Goal: Navigation & Orientation: Find specific page/section

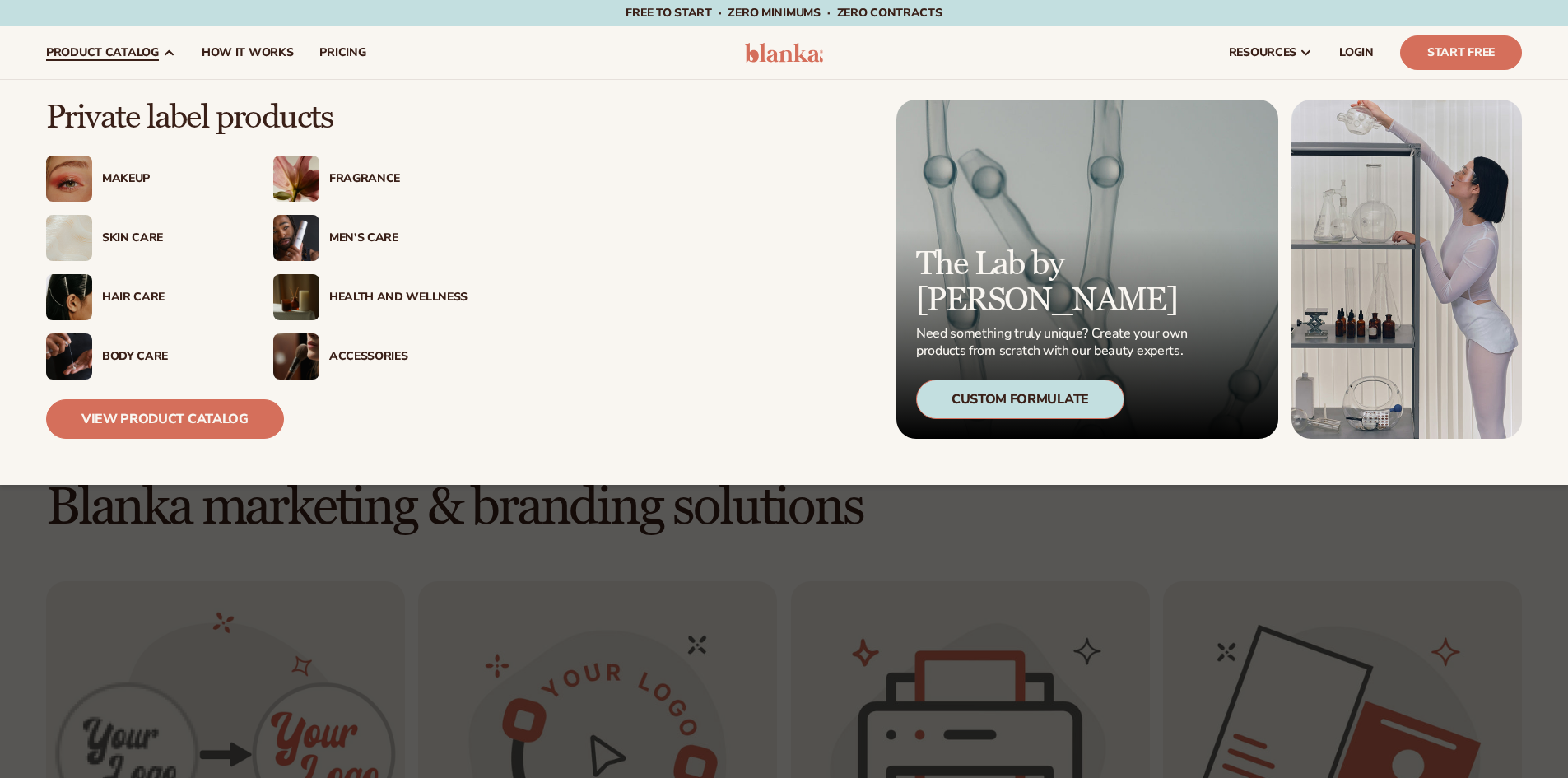
click at [91, 175] on img at bounding box center [69, 179] width 46 height 46
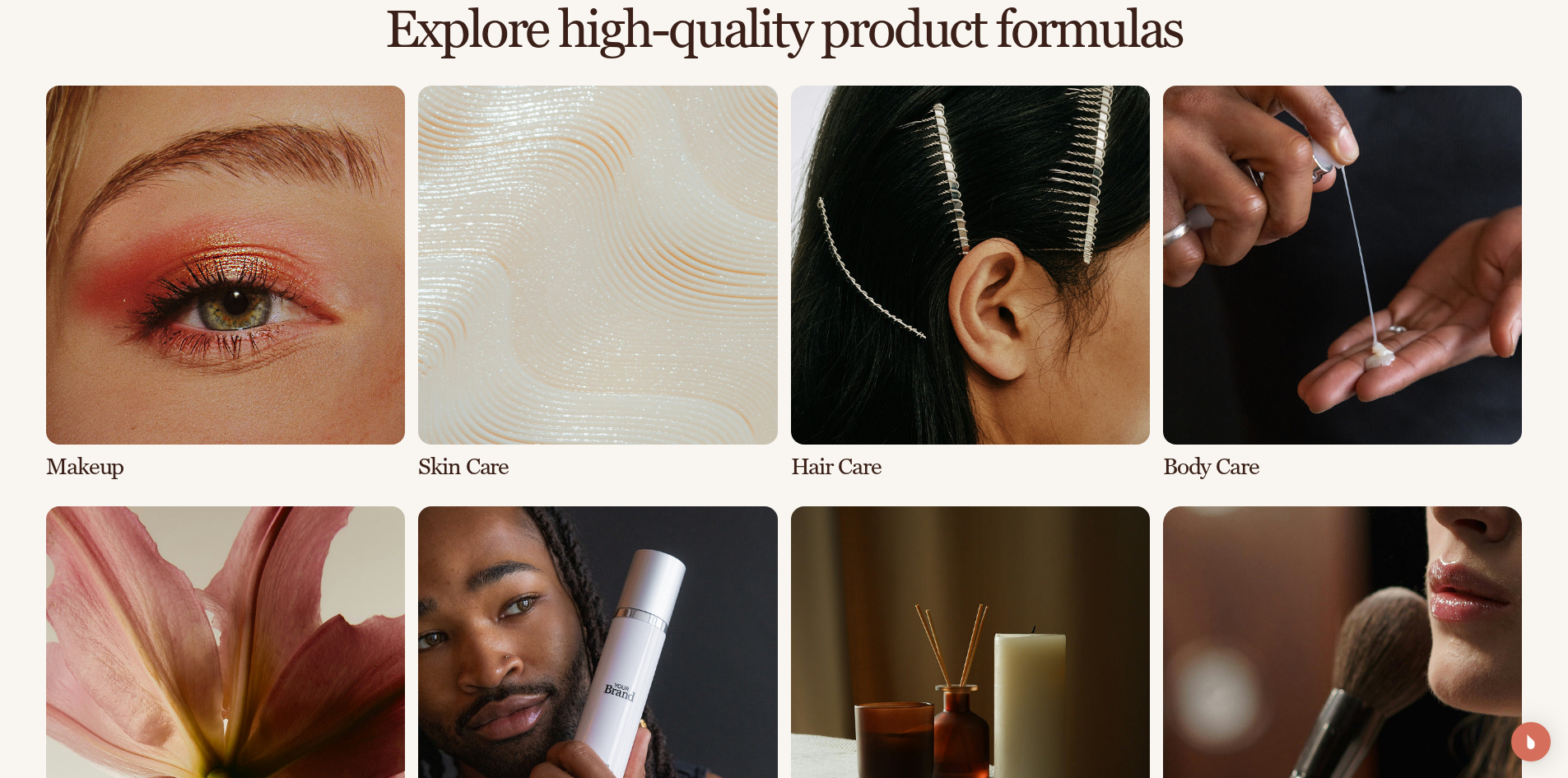
scroll to position [1193, 0]
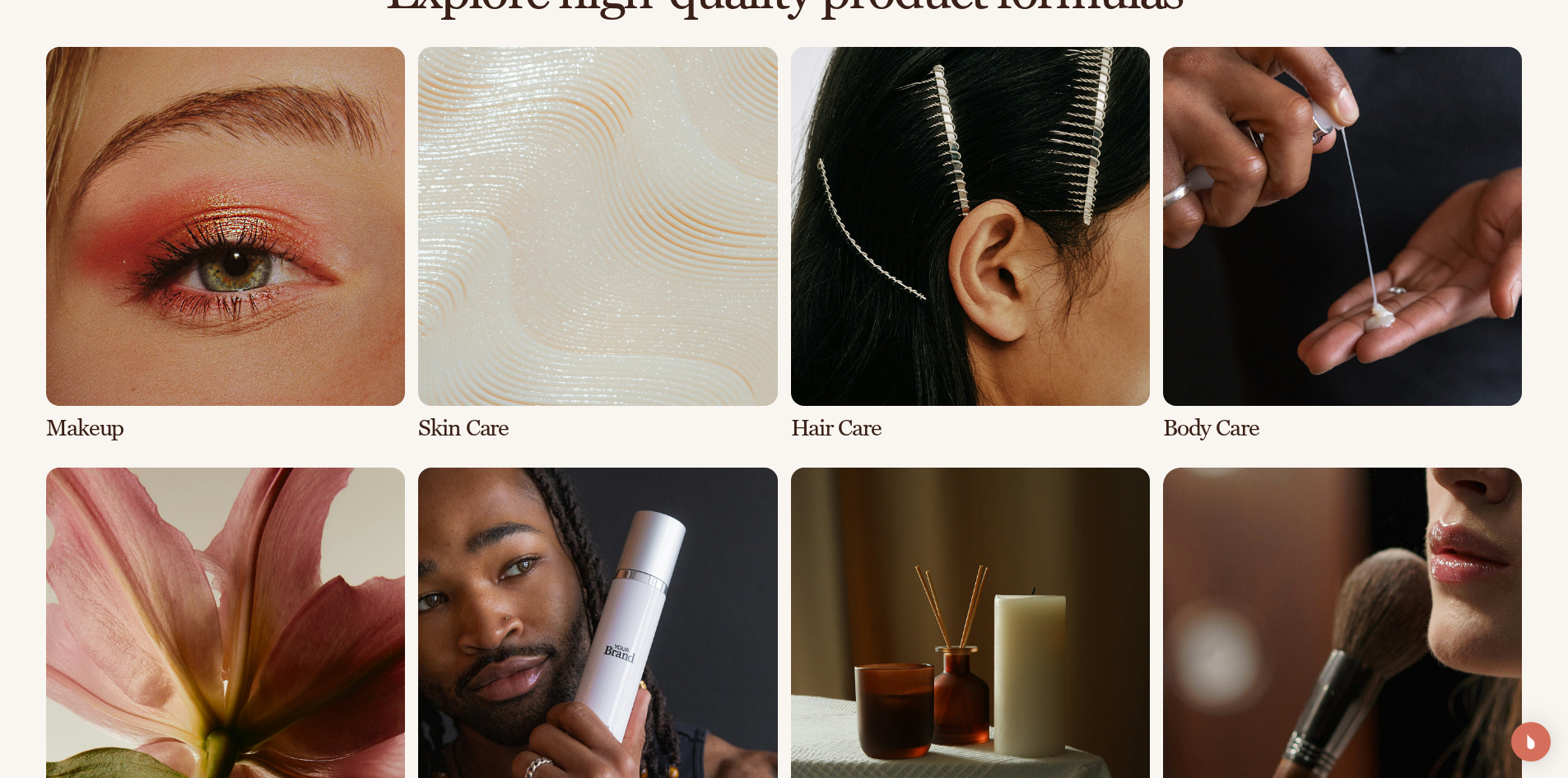
click at [304, 322] on link "1 / 8" at bounding box center [226, 244] width 359 height 394
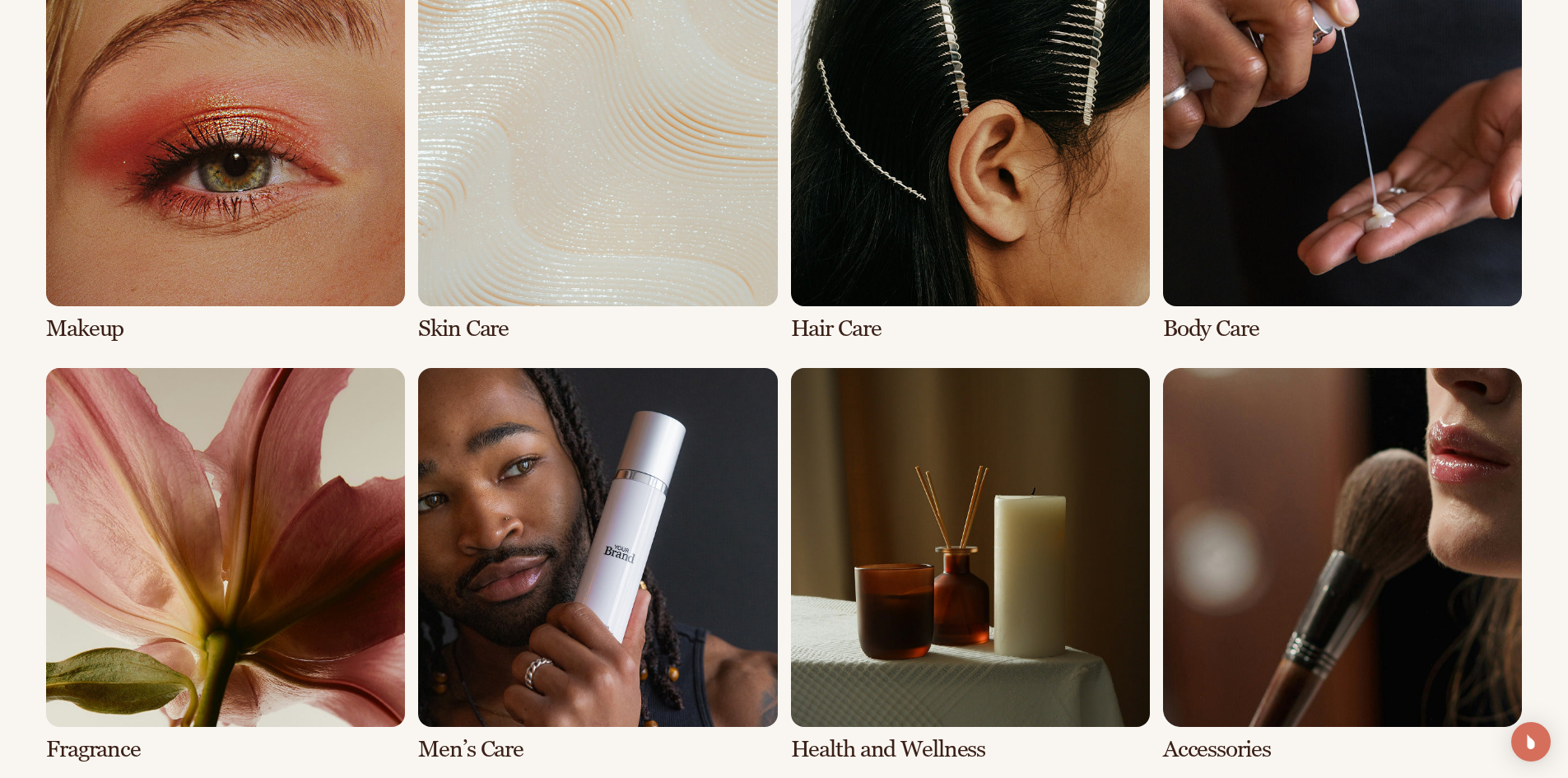
scroll to position [1317, 0]
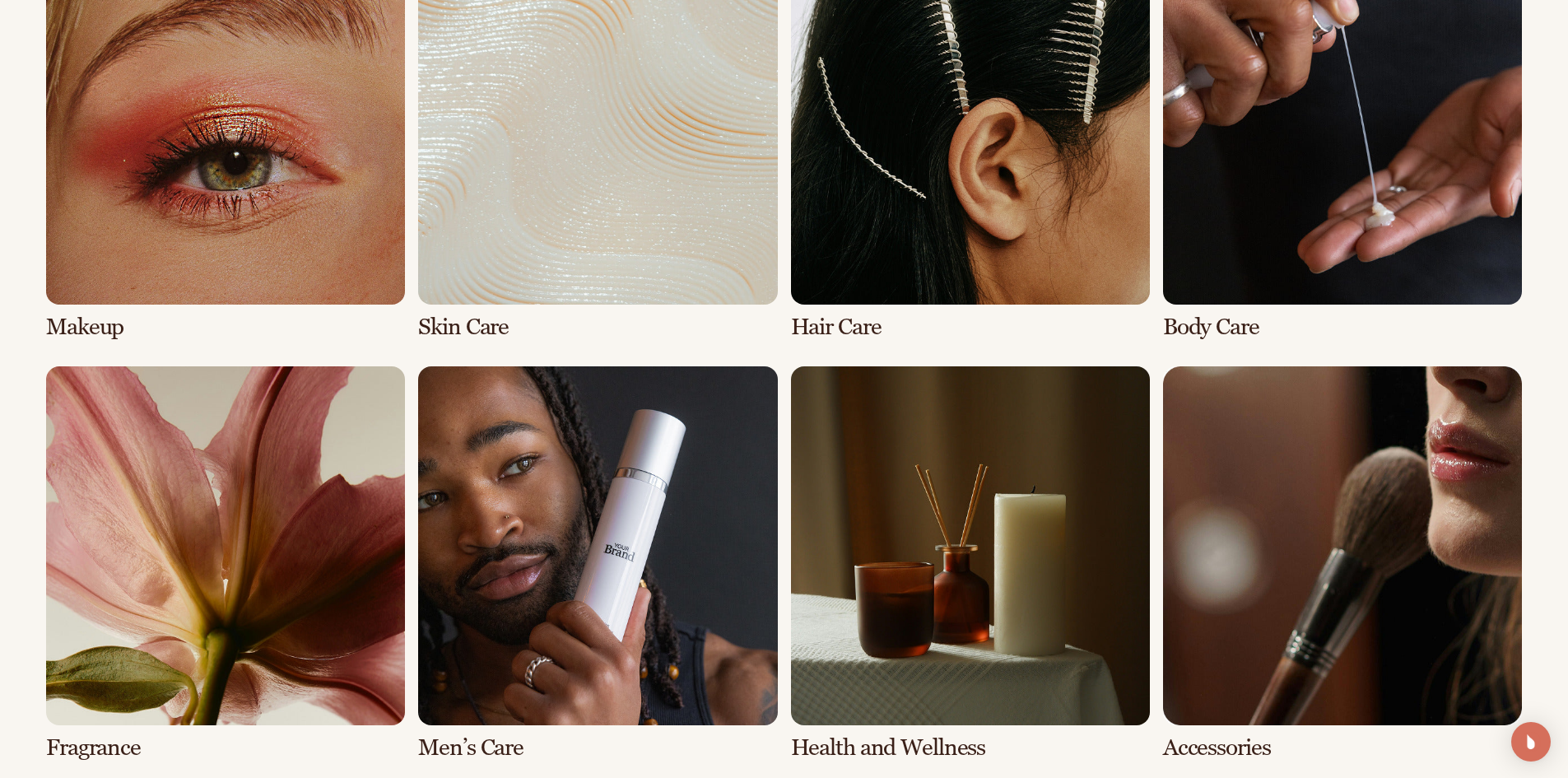
click at [961, 202] on link "3 / 8" at bounding box center [970, 142] width 359 height 394
click at [1322, 171] on link "4 / 8" at bounding box center [1342, 142] width 359 height 394
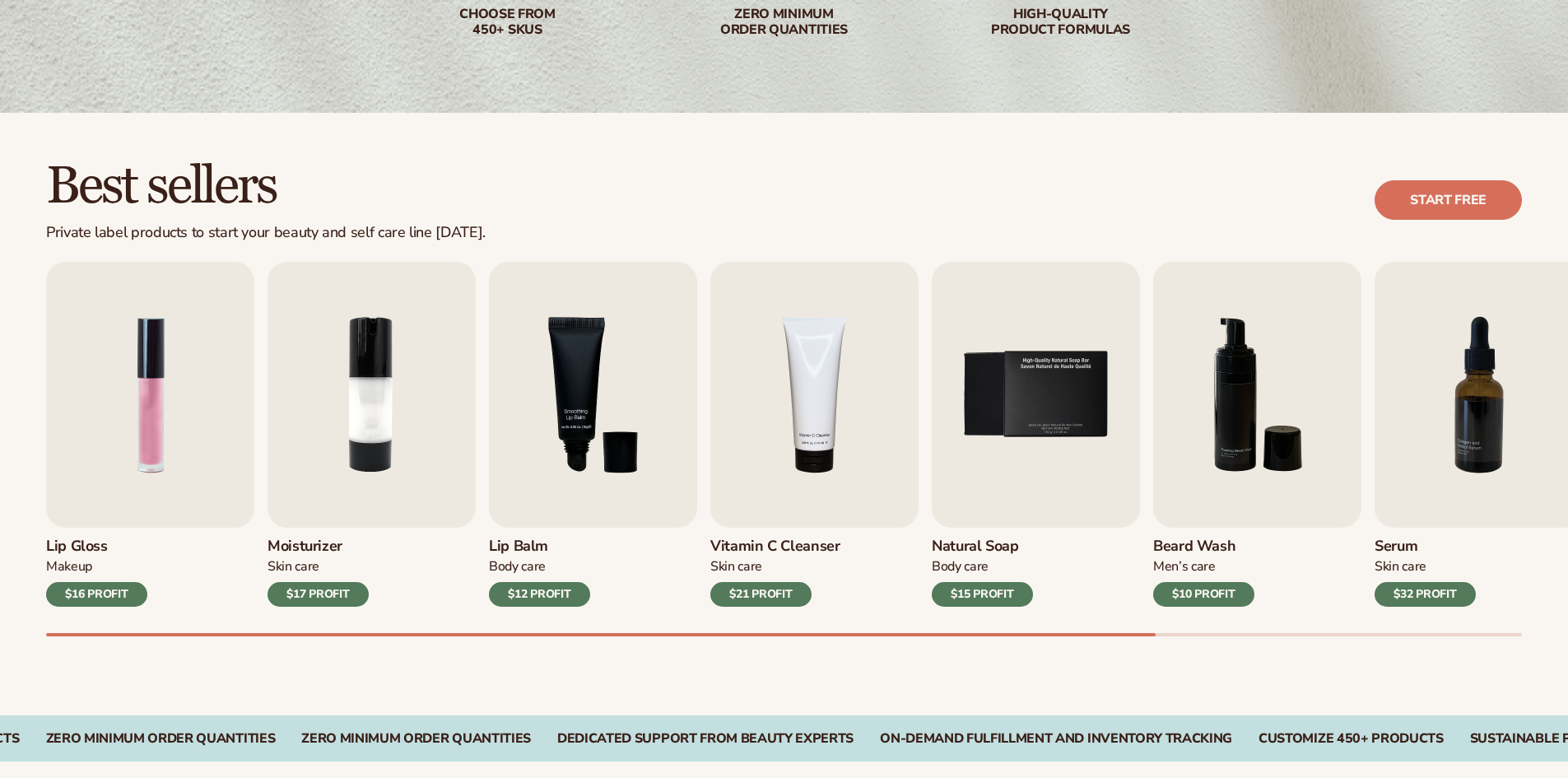
scroll to position [330, 0]
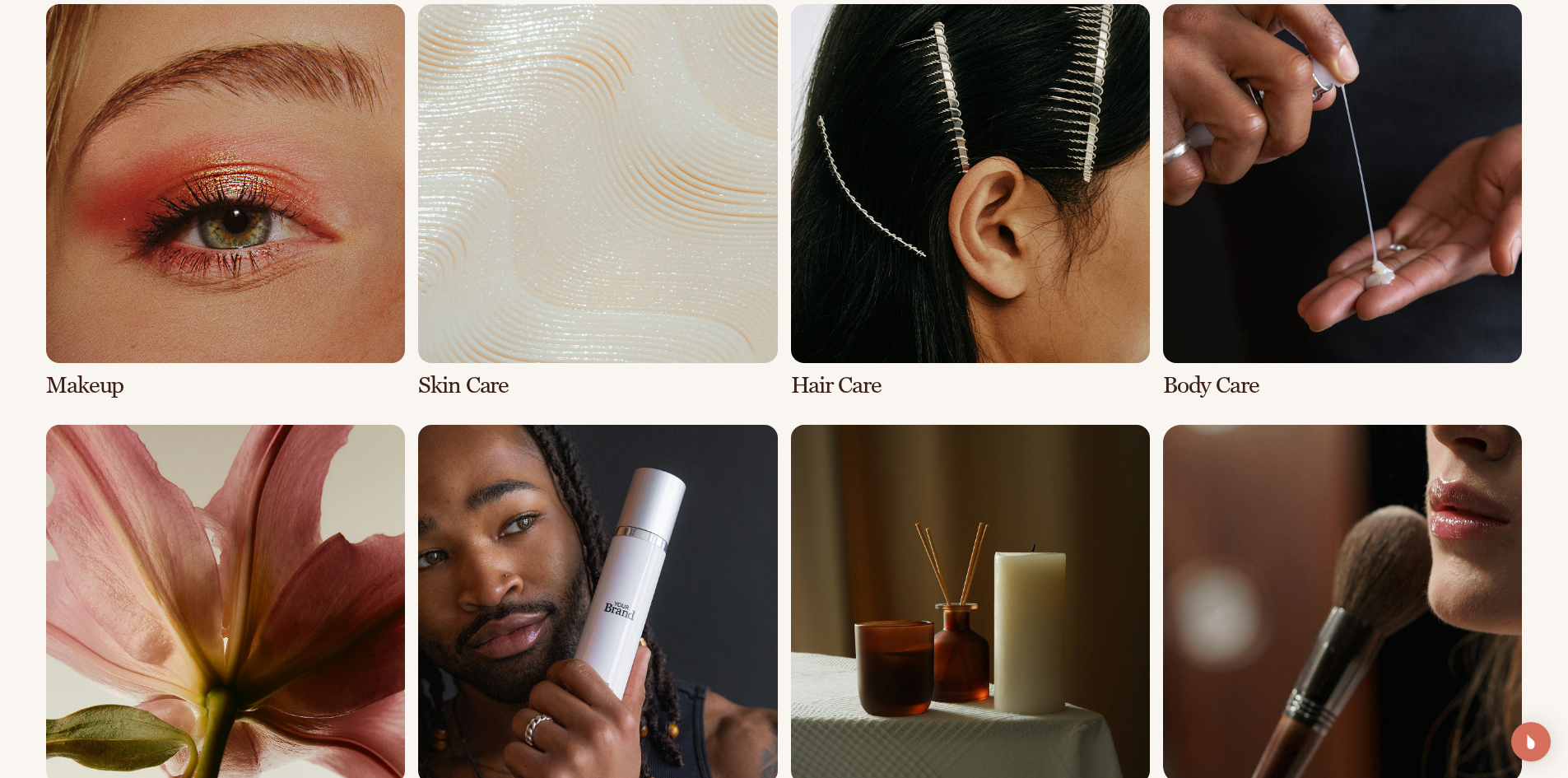
click at [1306, 280] on link "4 / 8" at bounding box center [1342, 200] width 359 height 394
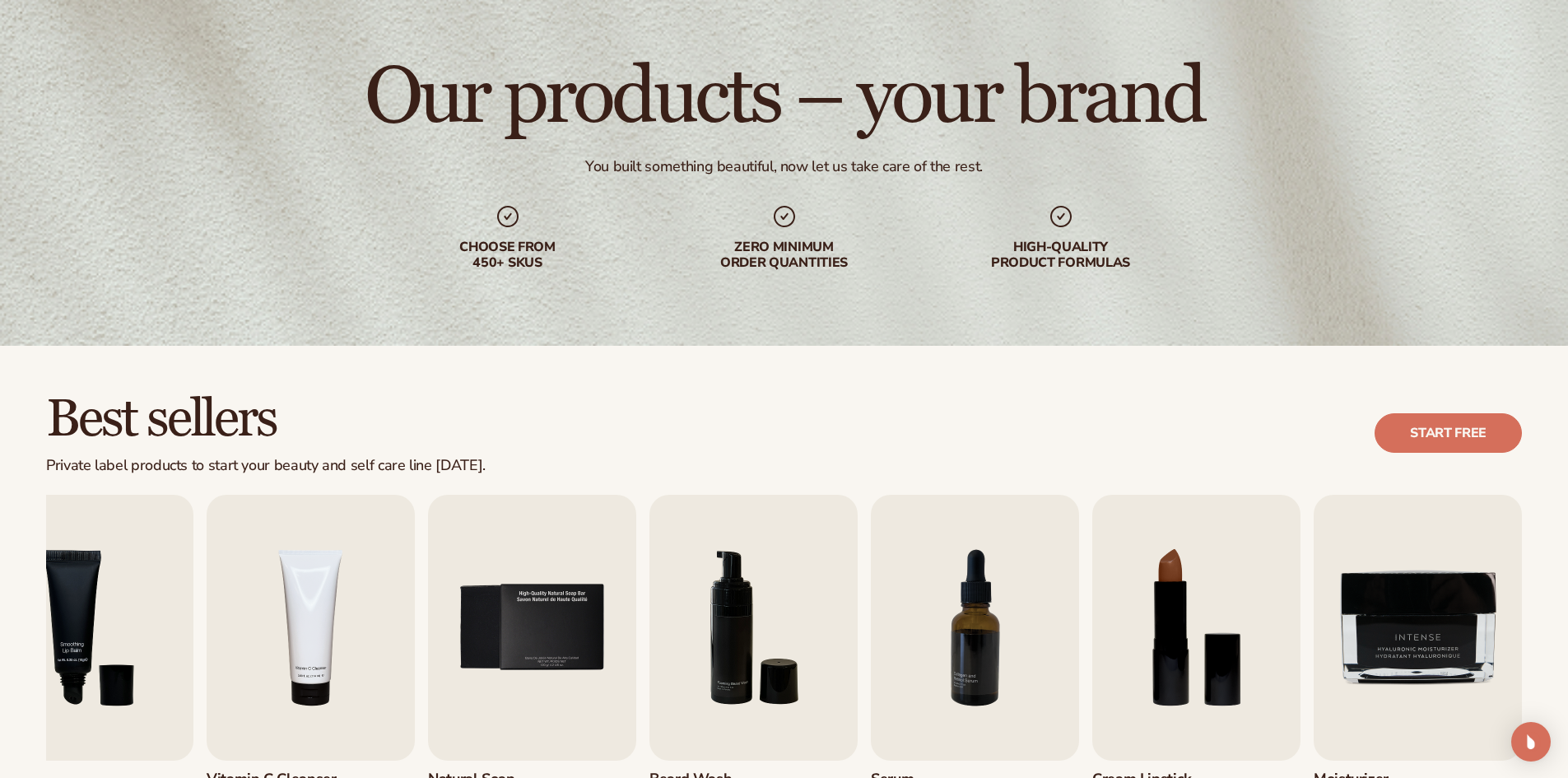
scroll to position [247, 0]
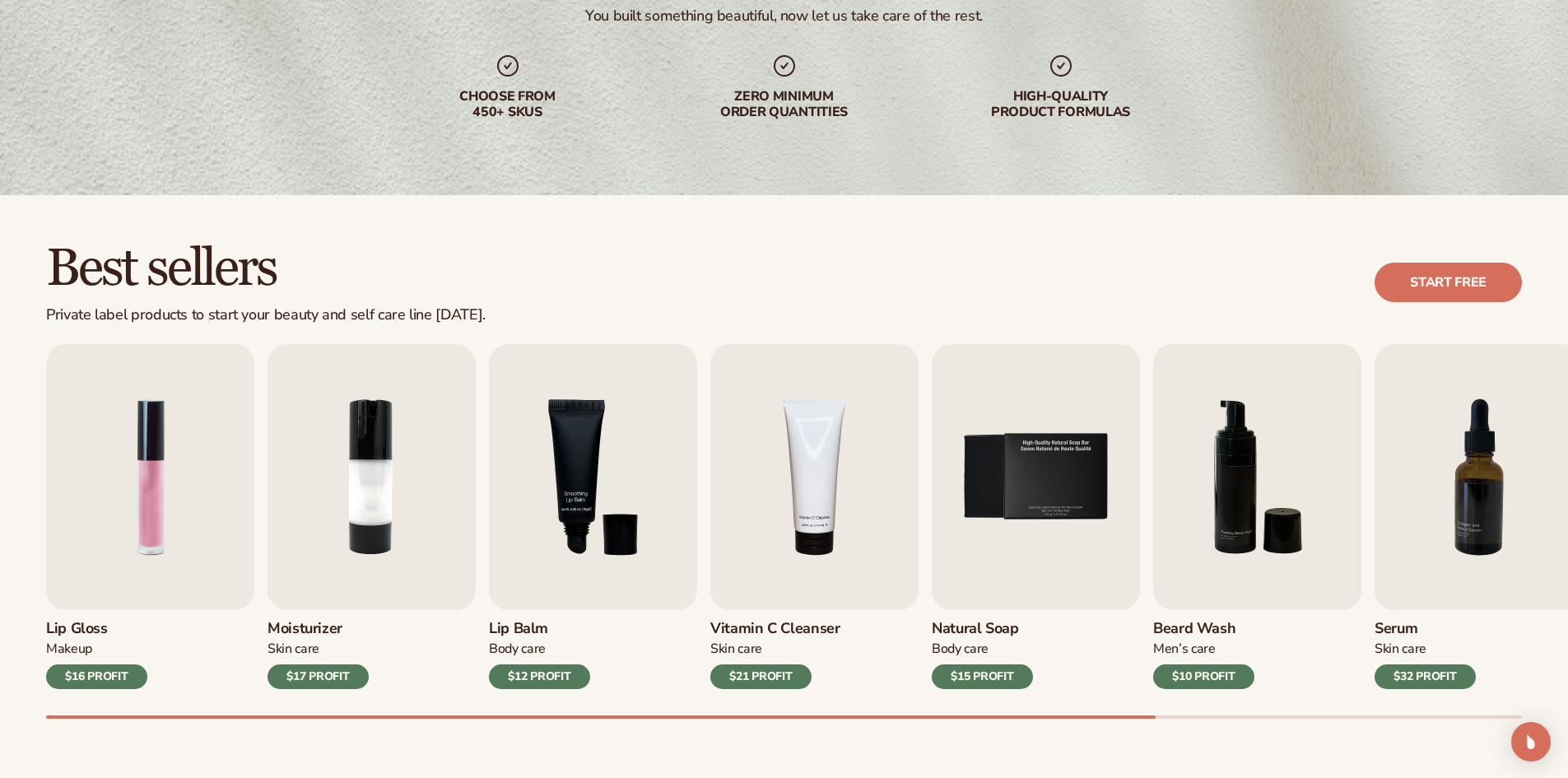
click at [5, 715] on div "Best sellers Private label products to start your beauty and self care line tod…" at bounding box center [784, 497] width 1568 height 602
click at [161, 454] on img "1 / 9" at bounding box center [150, 477] width 208 height 266
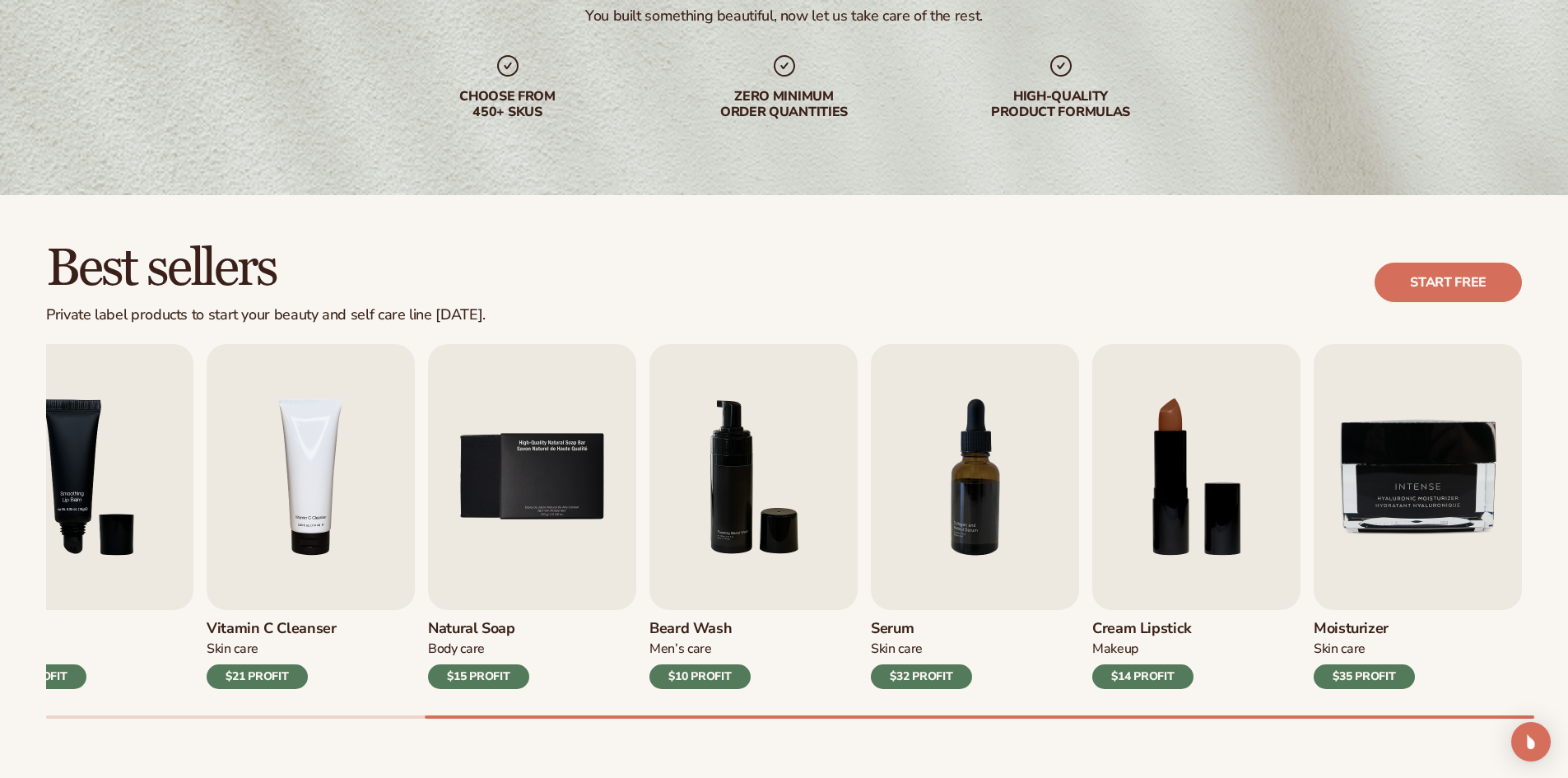
click at [1564, 739] on div "Best sellers Private label products to start your beauty and self care line tod…" at bounding box center [784, 497] width 1568 height 602
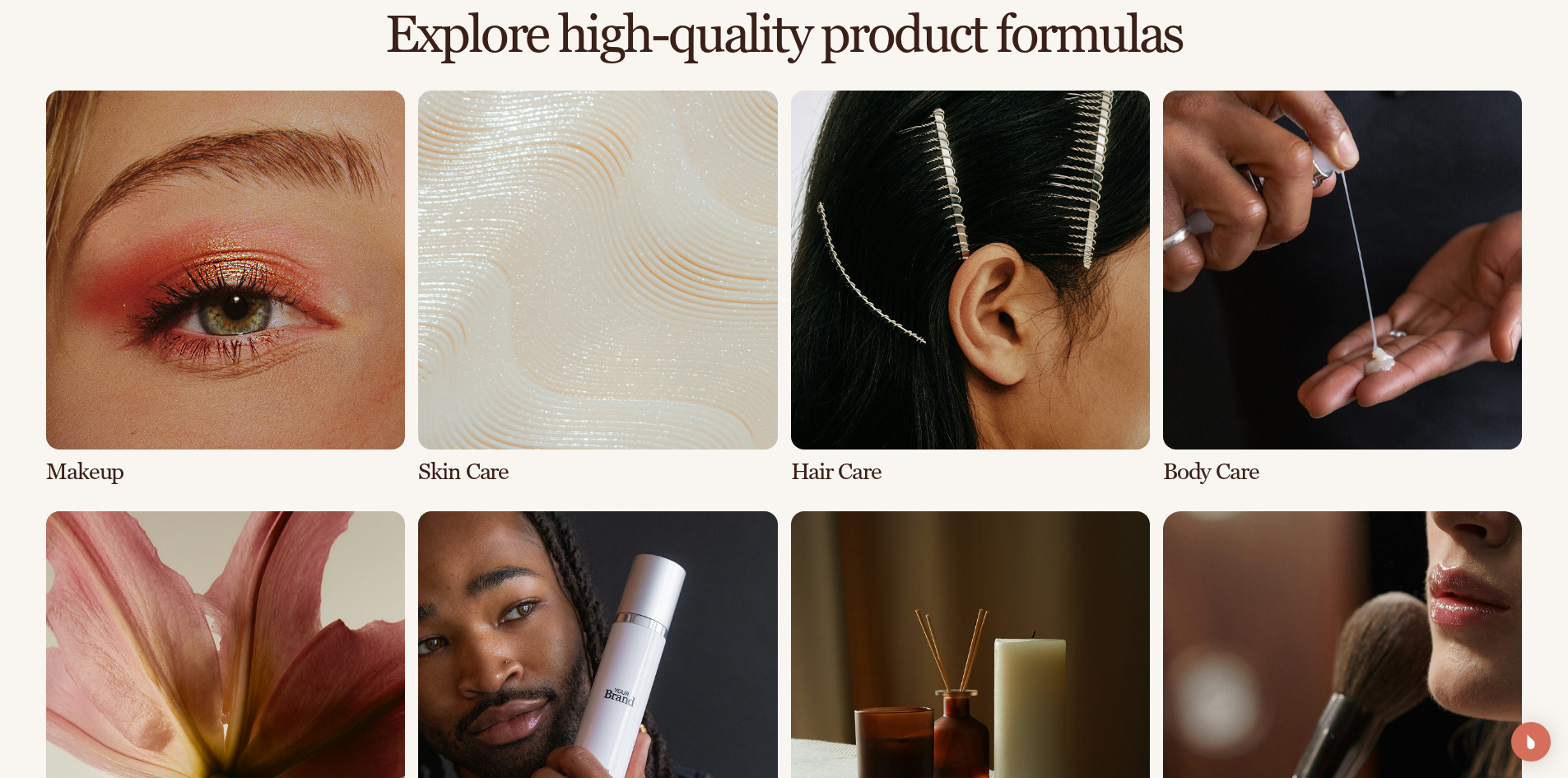
scroll to position [1153, 0]
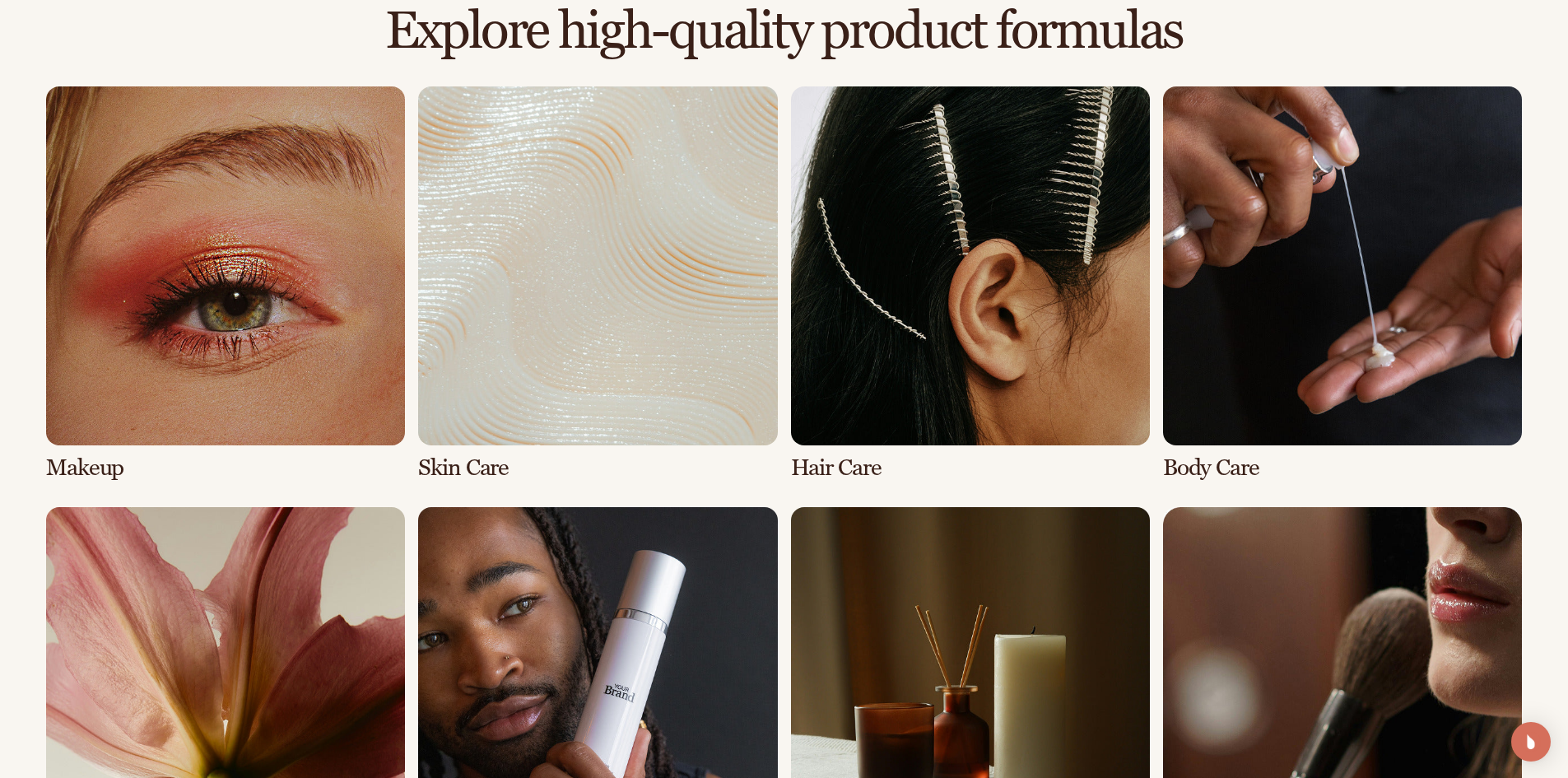
click at [604, 341] on link "2 / 8" at bounding box center [598, 283] width 359 height 394
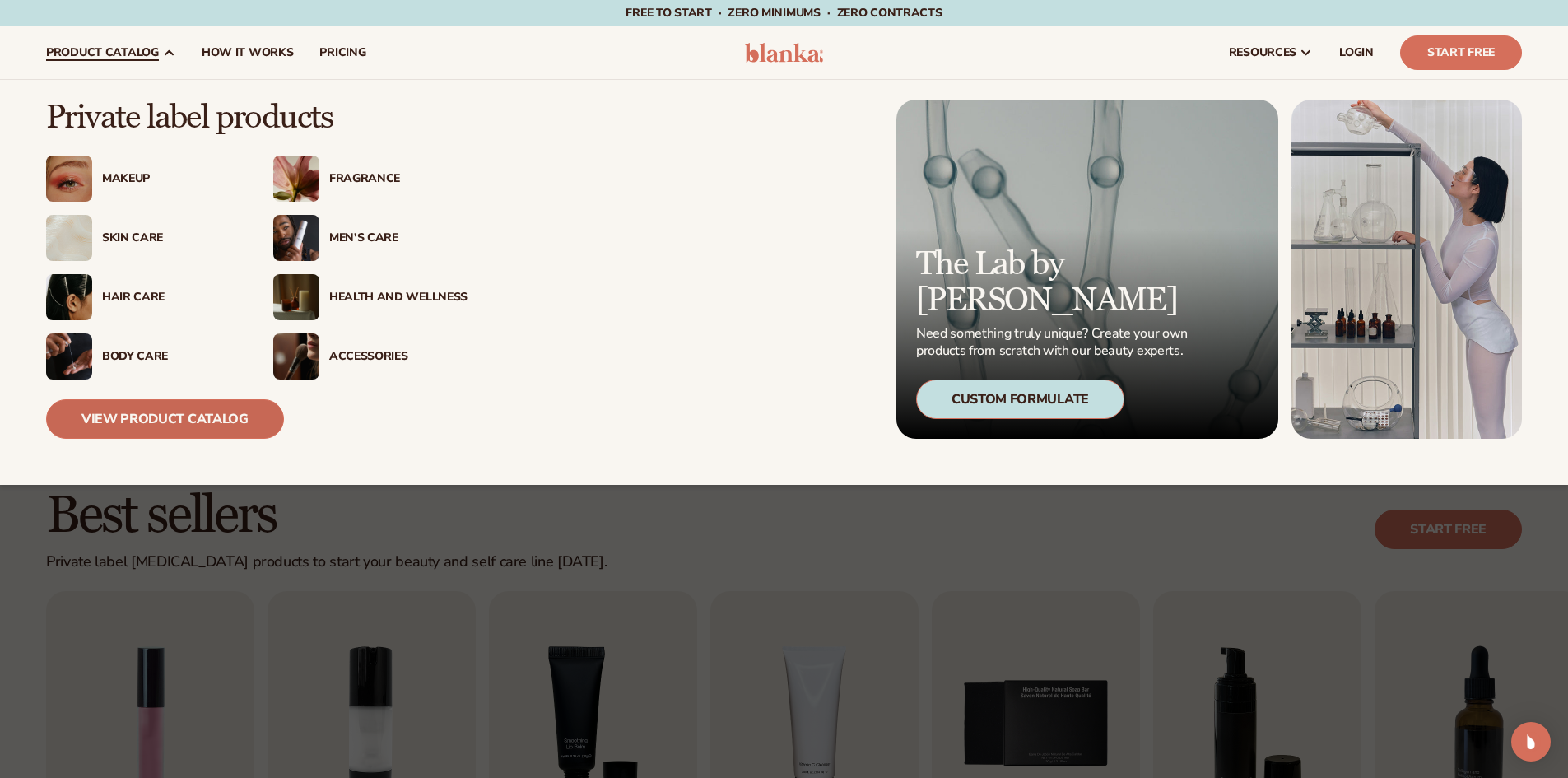
click at [160, 424] on link "View Product Catalog" at bounding box center [165, 419] width 238 height 39
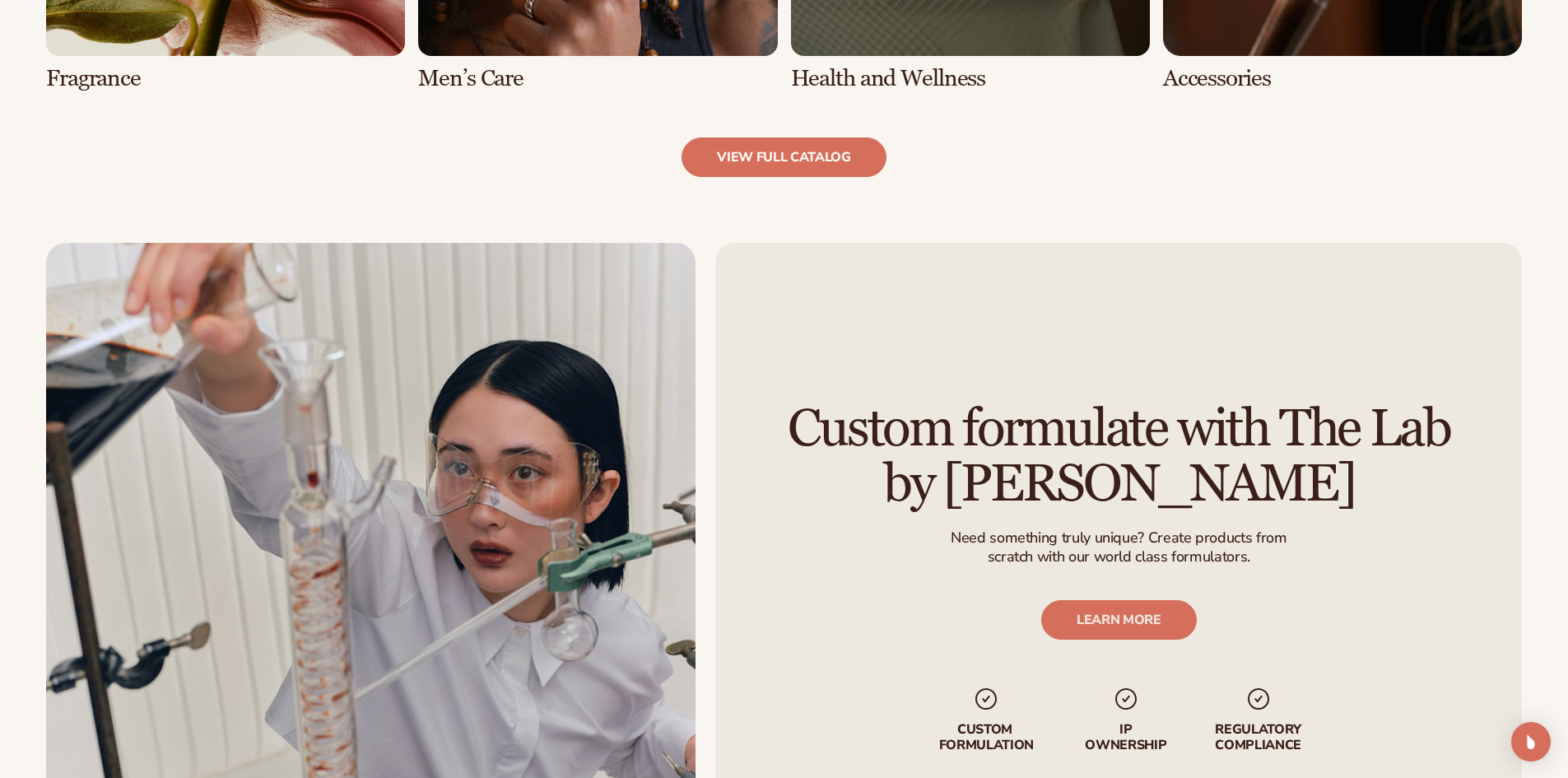
scroll to position [1976, 0]
